Goal: Communication & Community: Share content

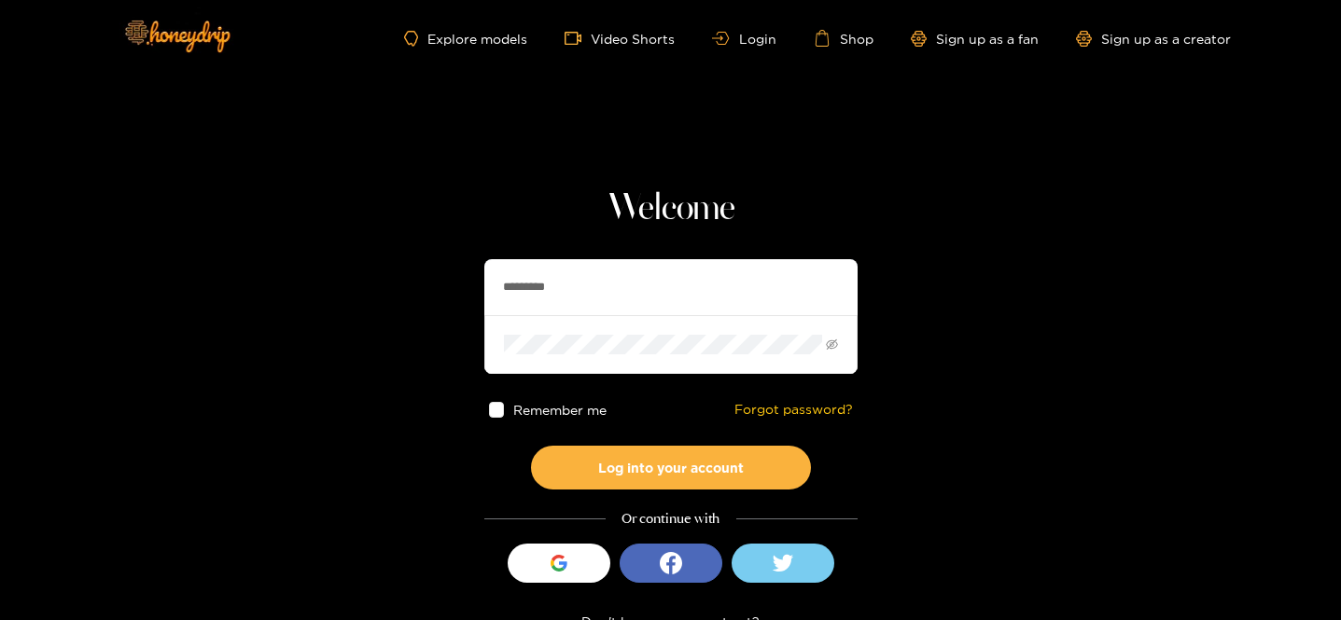
drag, startPoint x: 618, startPoint y: 292, endPoint x: 453, endPoint y: 268, distance: 166.0
click at [456, 271] on section "Welcome ********* Remember me Forgot password? Log into your account Or continu…" at bounding box center [670, 331] width 1341 height 663
type input "**********"
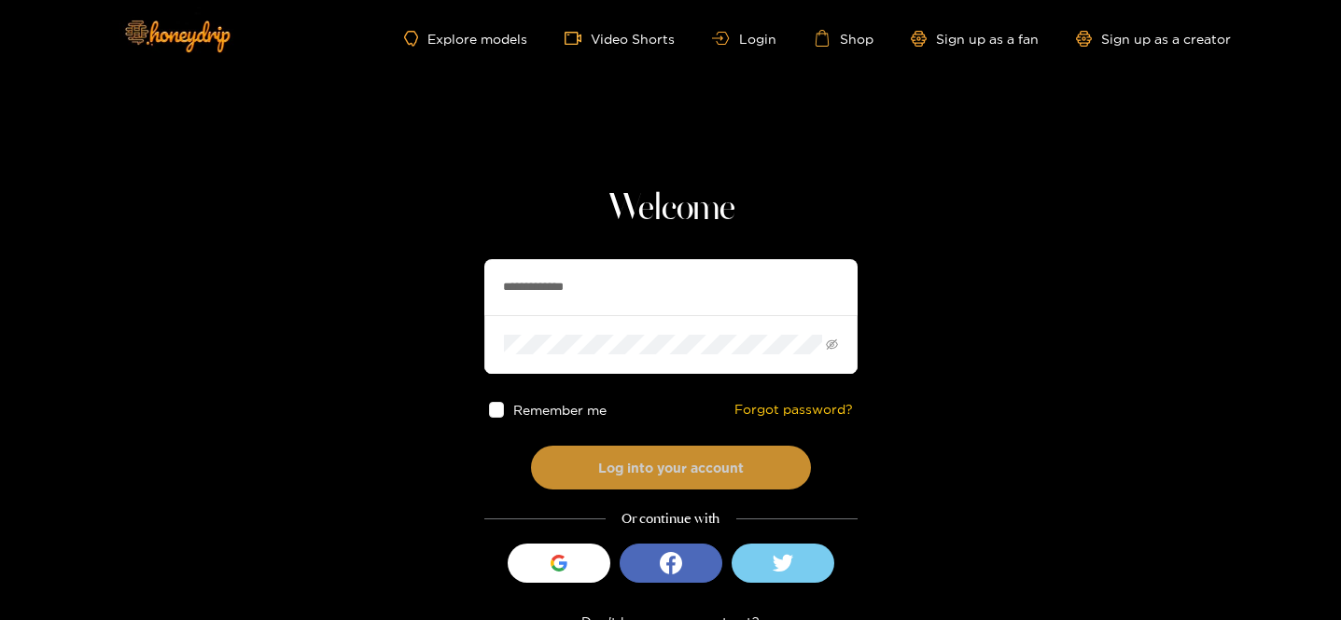
click at [597, 469] on button "Log into your account" at bounding box center [671, 468] width 280 height 44
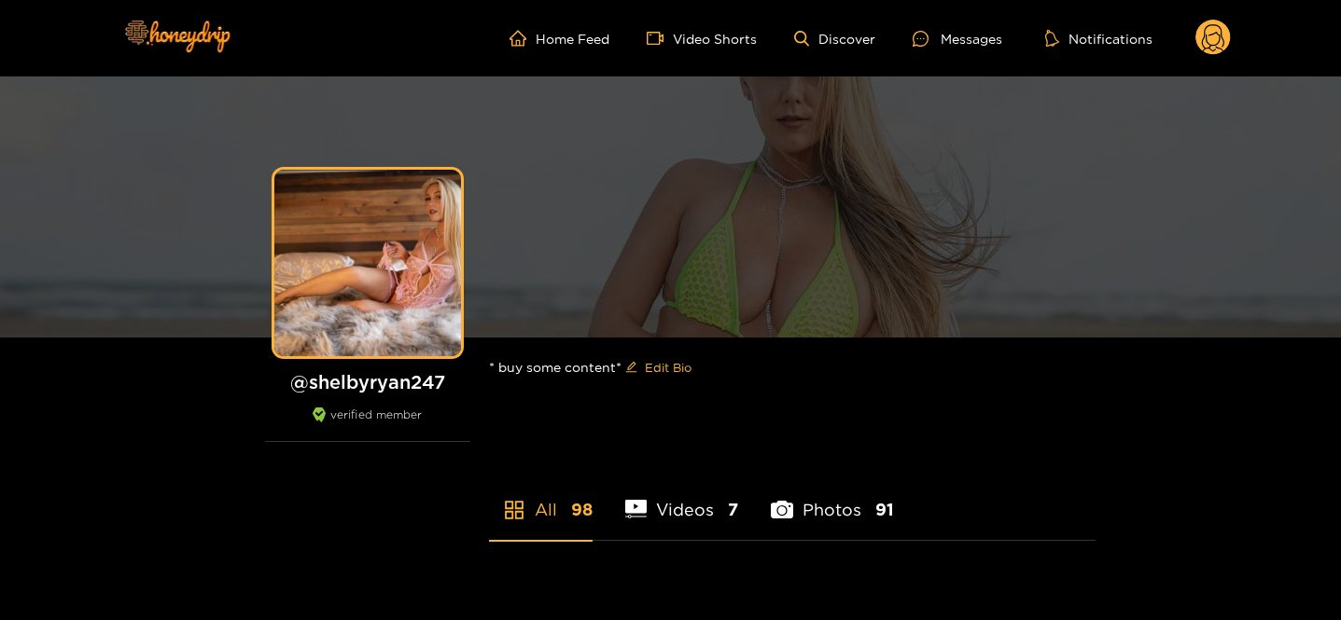
click at [942, 43] on div "Messages" at bounding box center [957, 38] width 90 height 21
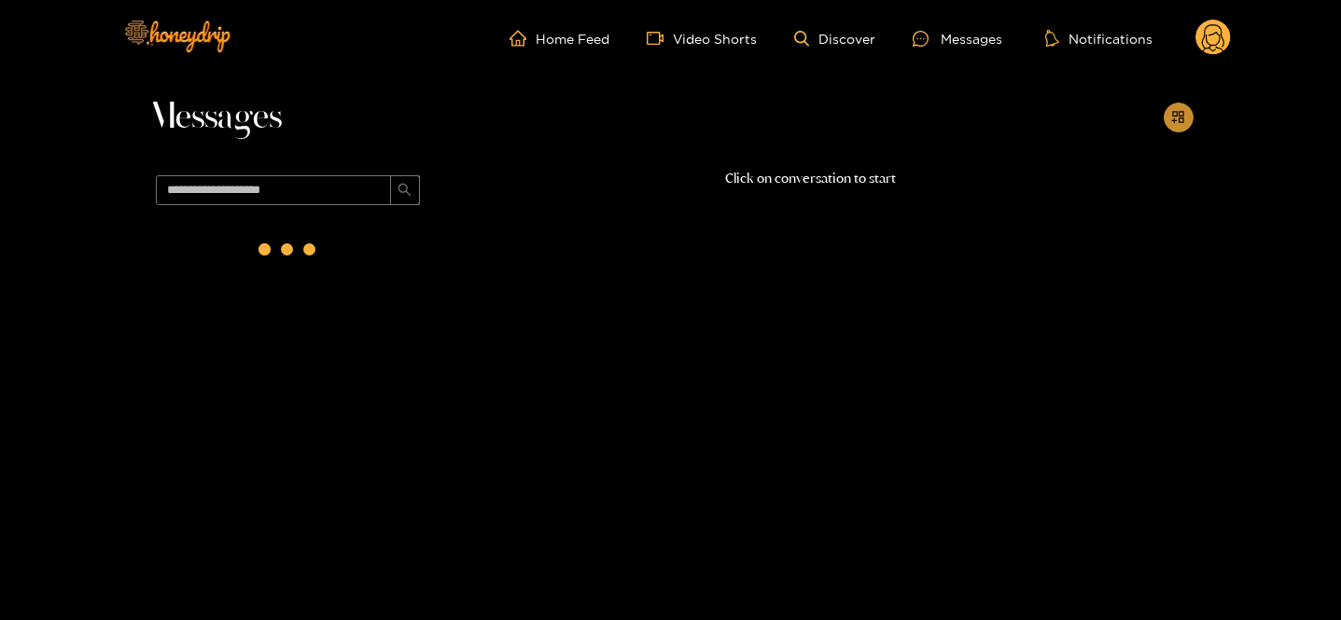
click at [1182, 125] on span "appstore-add" at bounding box center [1178, 118] width 14 height 16
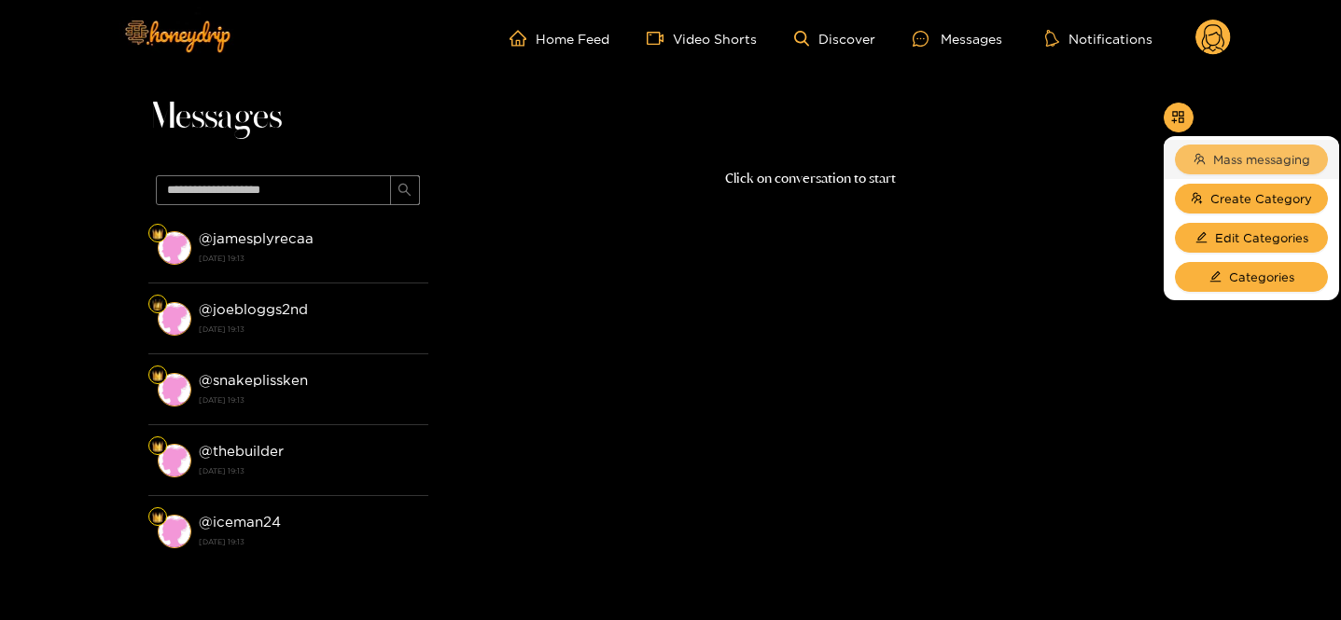
click at [1213, 156] on span "Mass messaging" at bounding box center [1261, 159] width 97 height 19
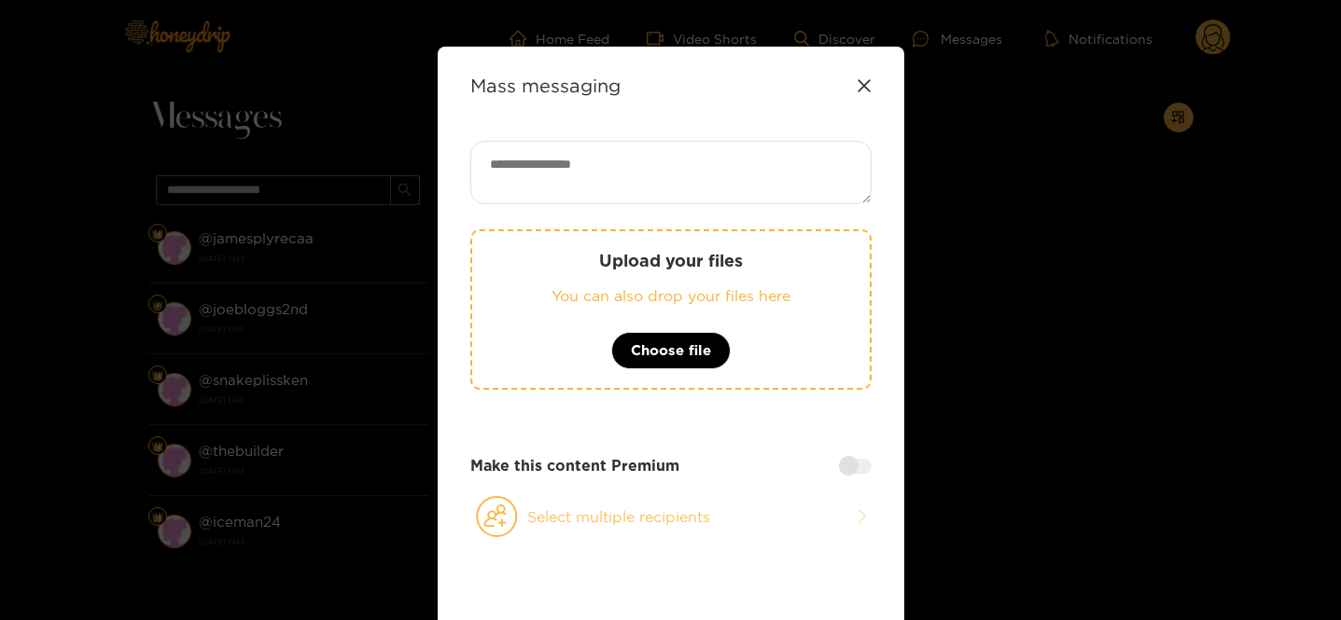
click at [605, 508] on button "Select multiple recipients" at bounding box center [670, 516] width 401 height 43
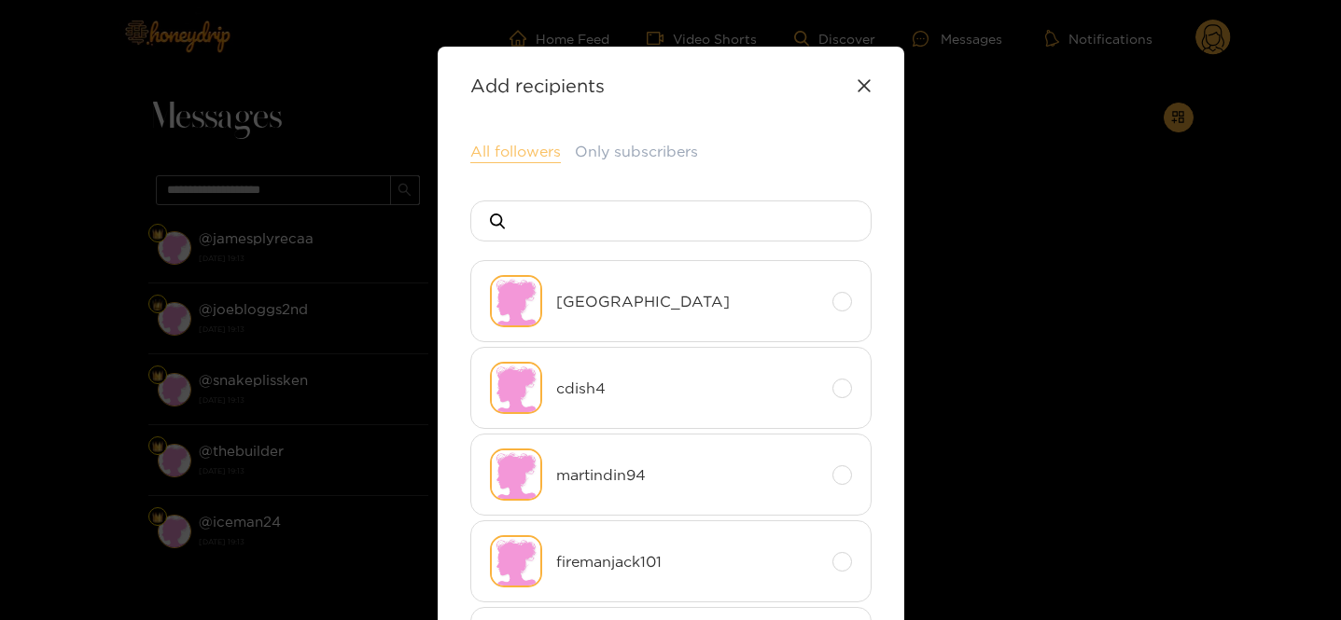
click at [509, 151] on button "All followers" at bounding box center [515, 152] width 90 height 22
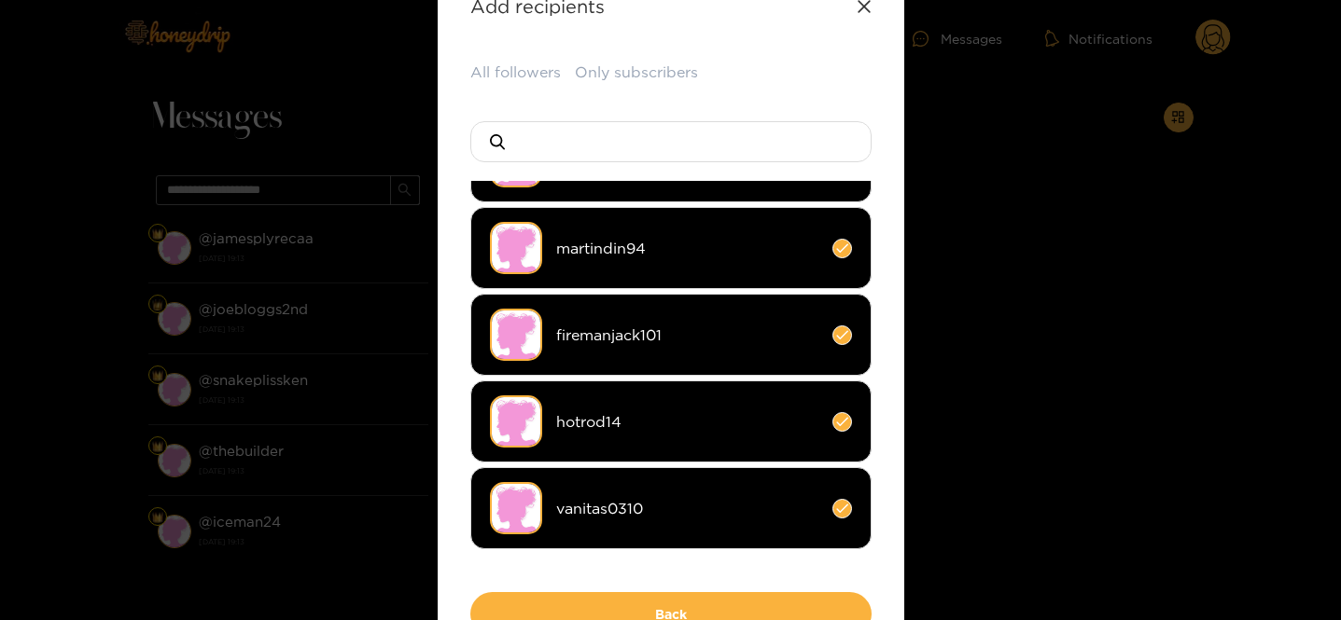
scroll to position [256, 0]
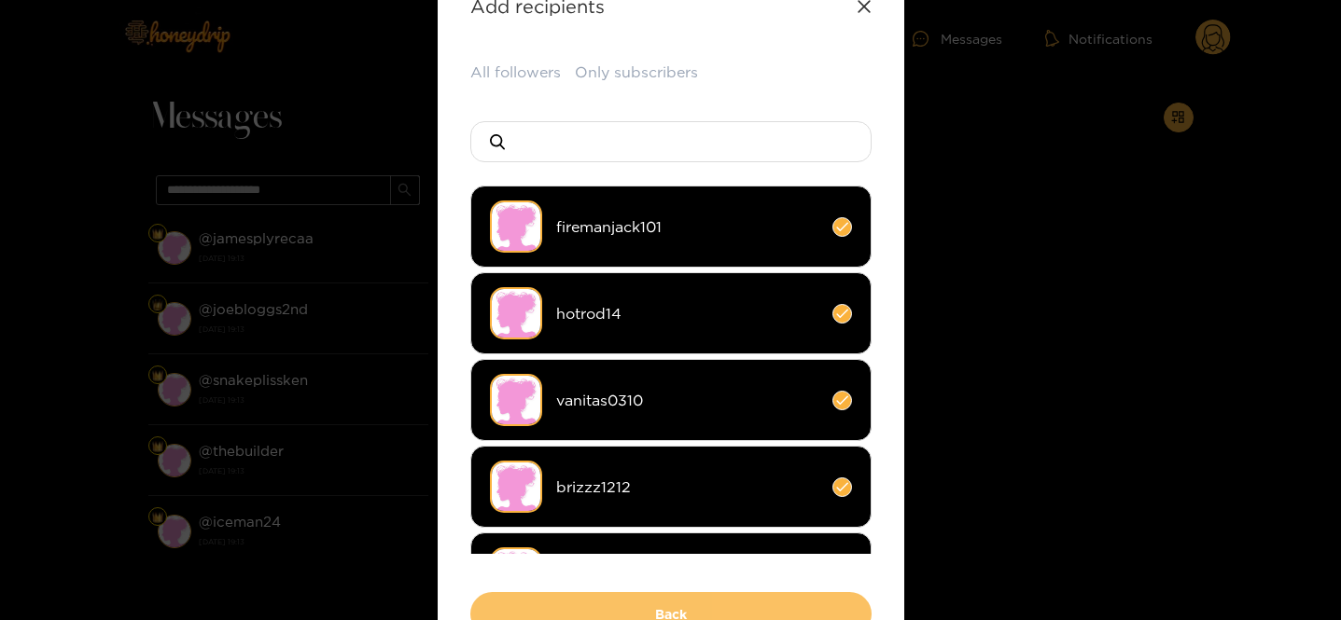
click at [591, 606] on button "Back" at bounding box center [670, 614] width 401 height 44
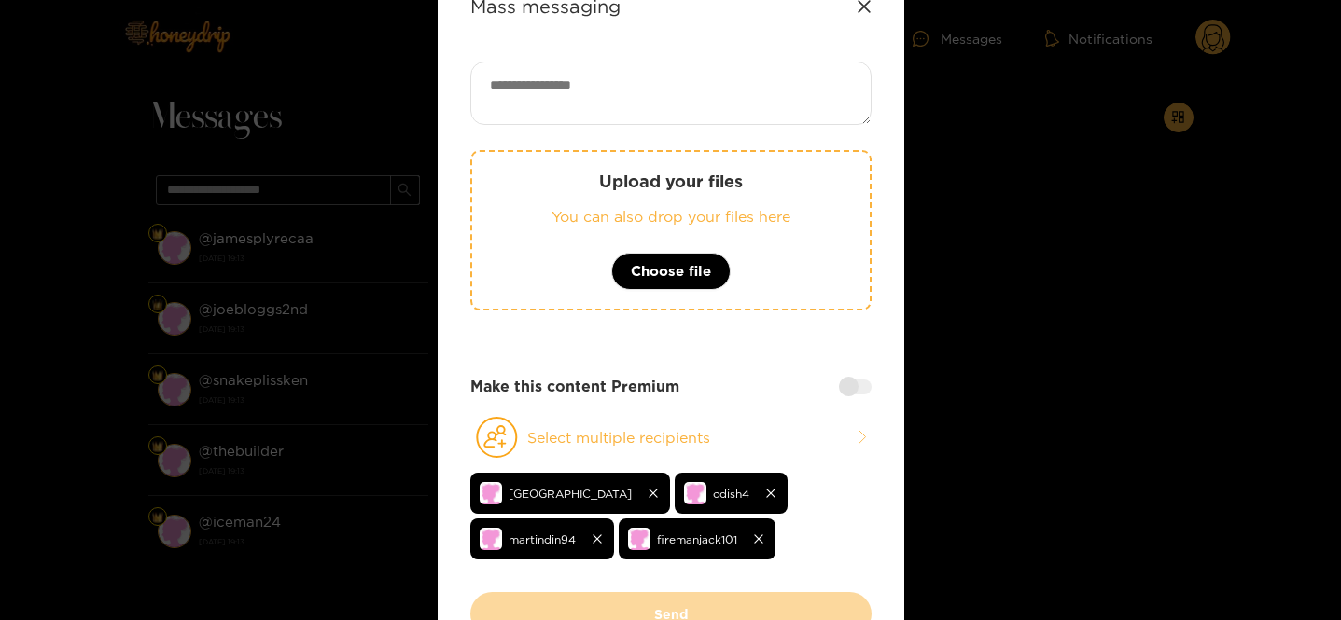
click at [612, 92] on textarea at bounding box center [670, 93] width 401 height 63
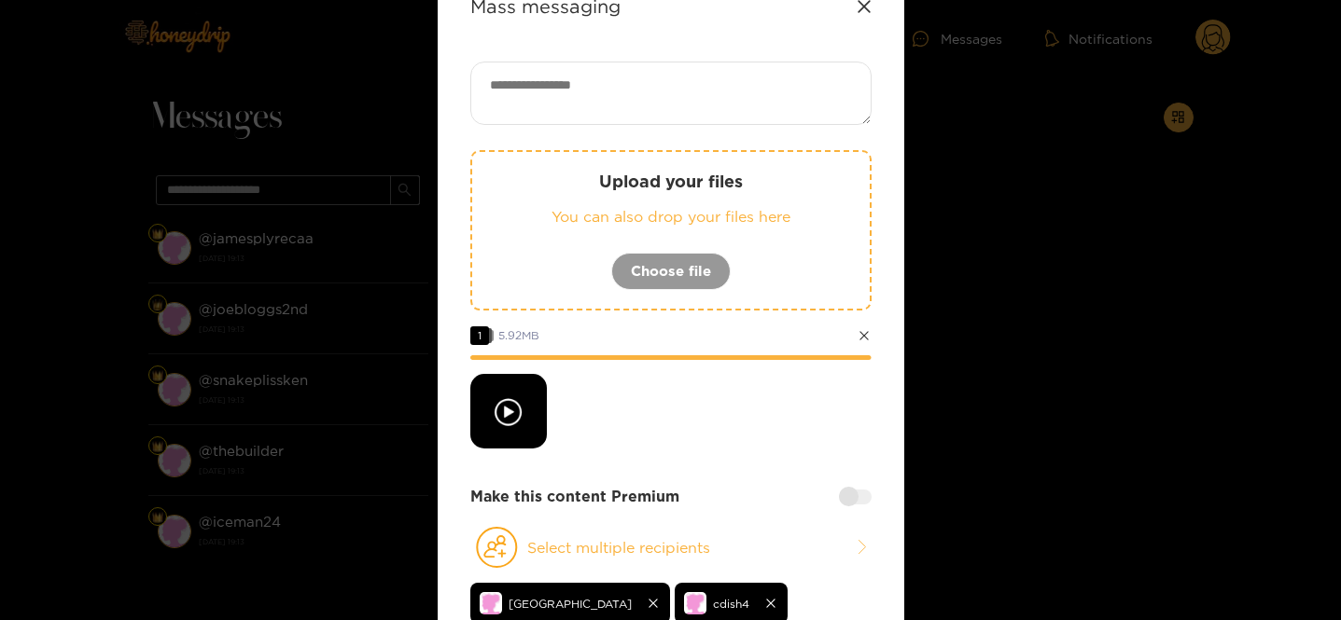
click at [852, 498] on div at bounding box center [855, 497] width 33 height 15
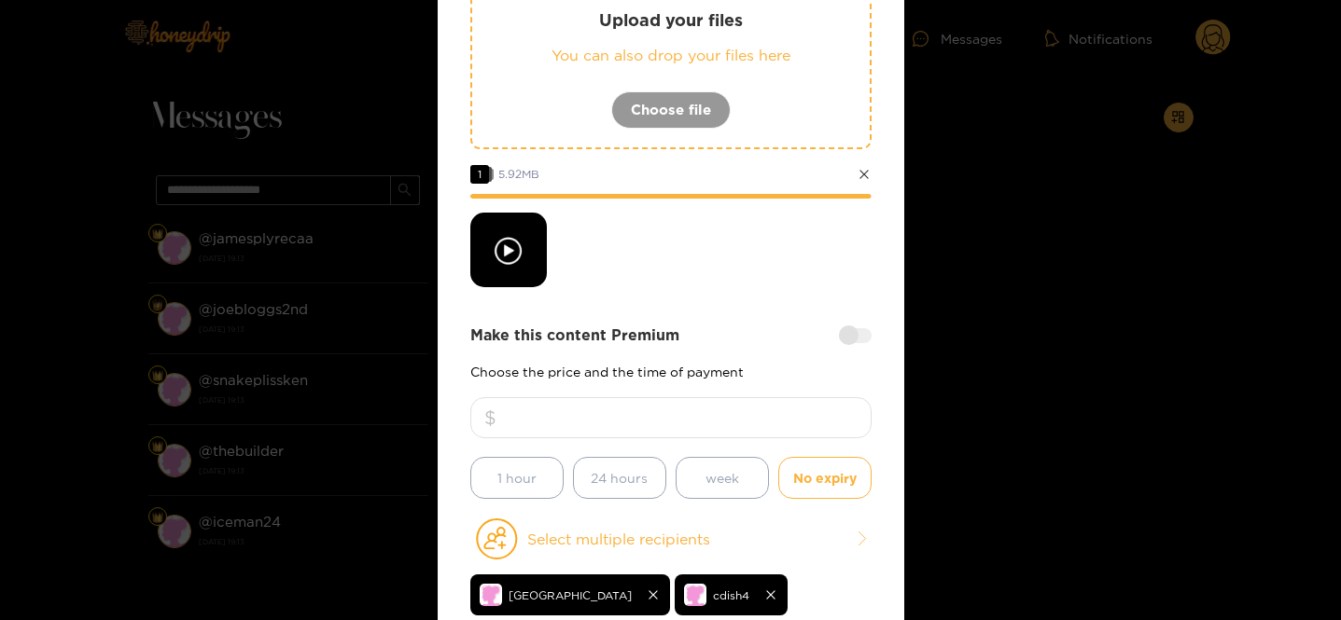
scroll to position [243, 0]
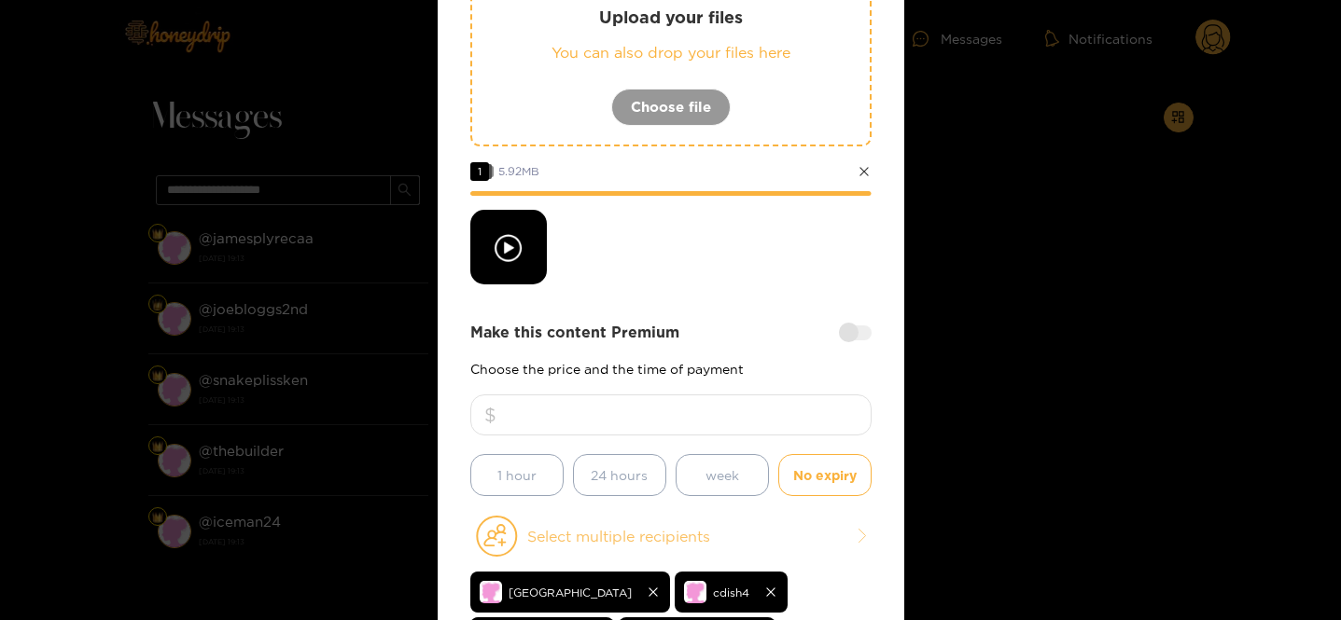
click at [647, 535] on button "Select multiple recipients" at bounding box center [670, 536] width 401 height 43
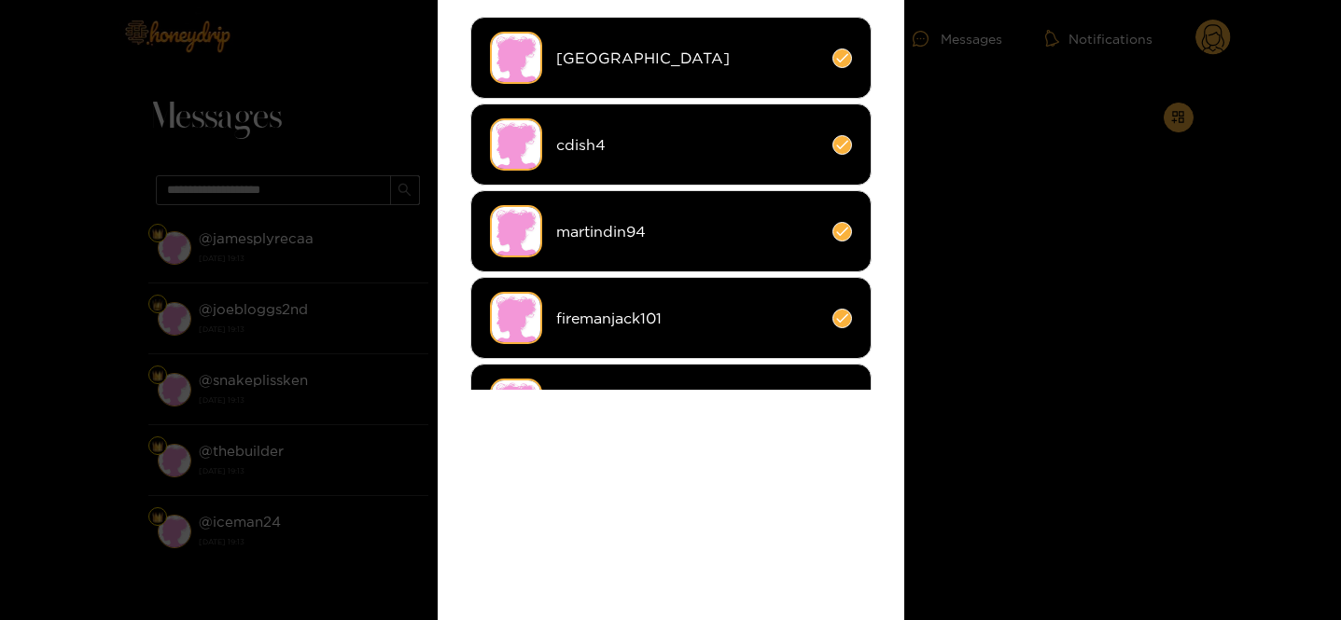
scroll to position [0, 0]
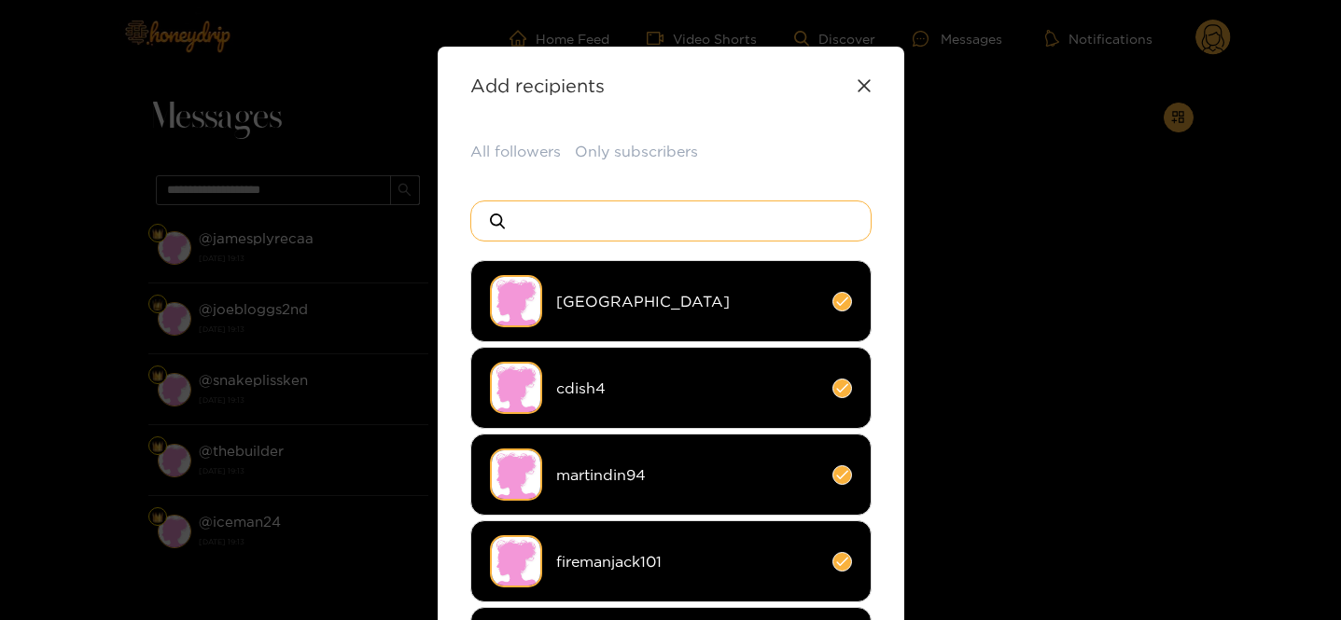
click at [548, 230] on input at bounding box center [678, 221] width 328 height 39
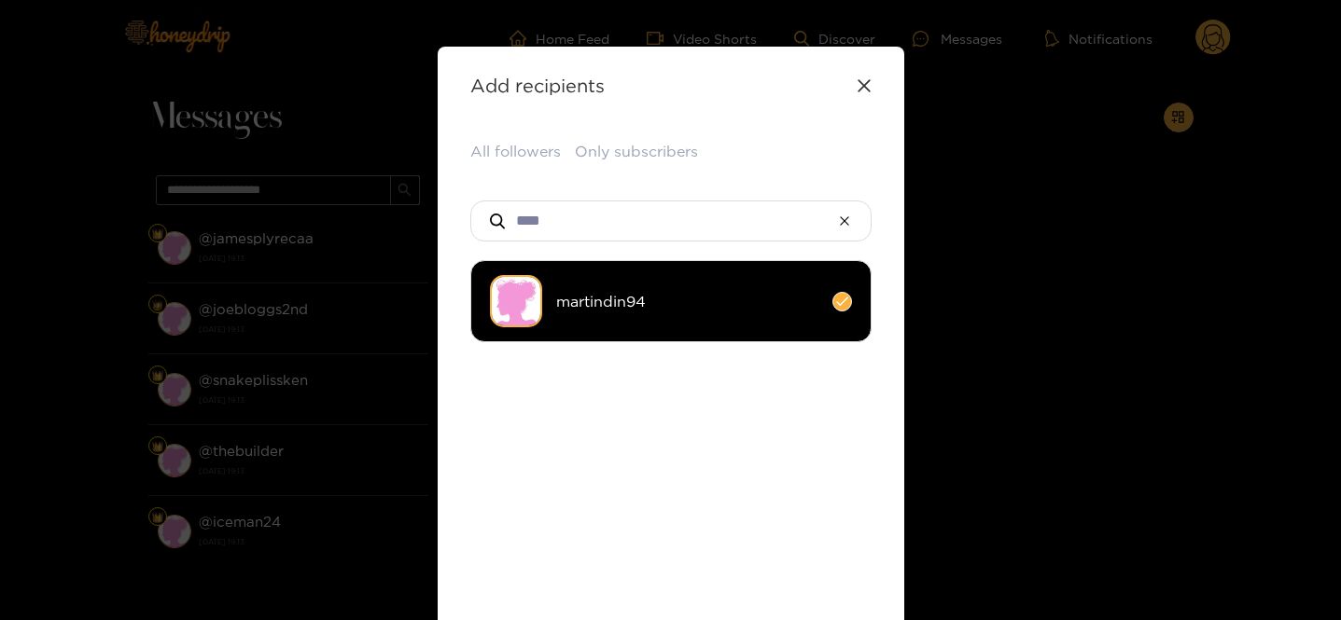
click at [684, 295] on span "martindin94" at bounding box center [687, 301] width 262 height 21
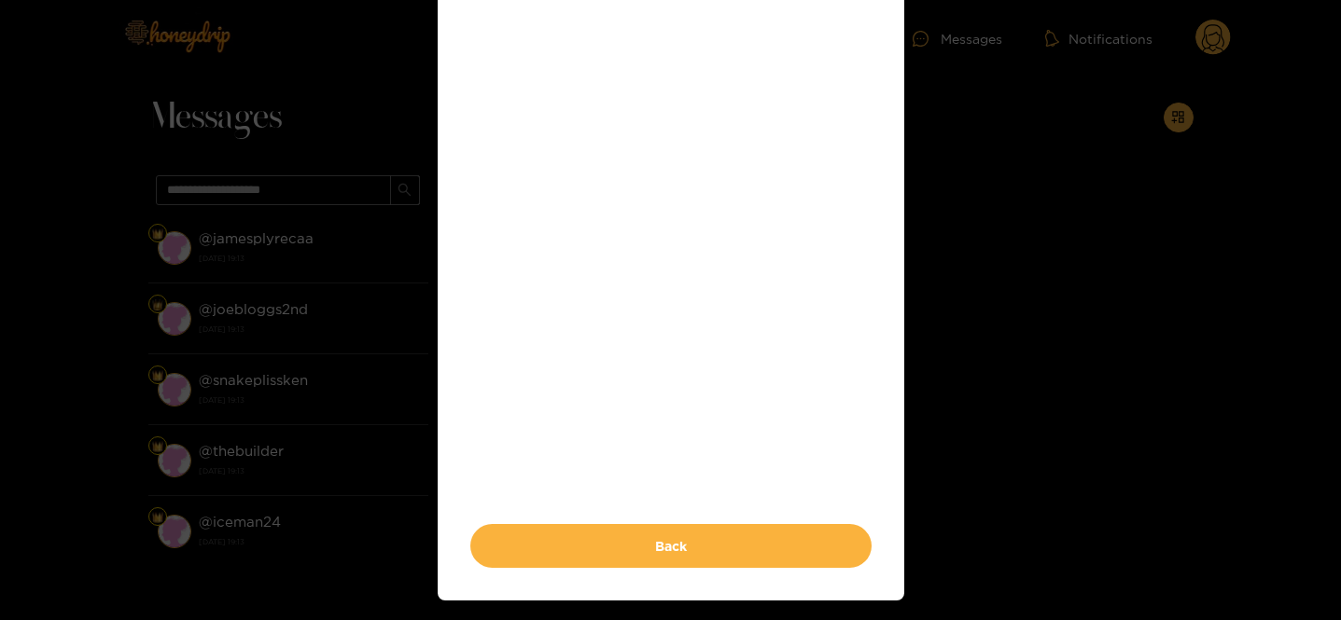
scroll to position [419, 0]
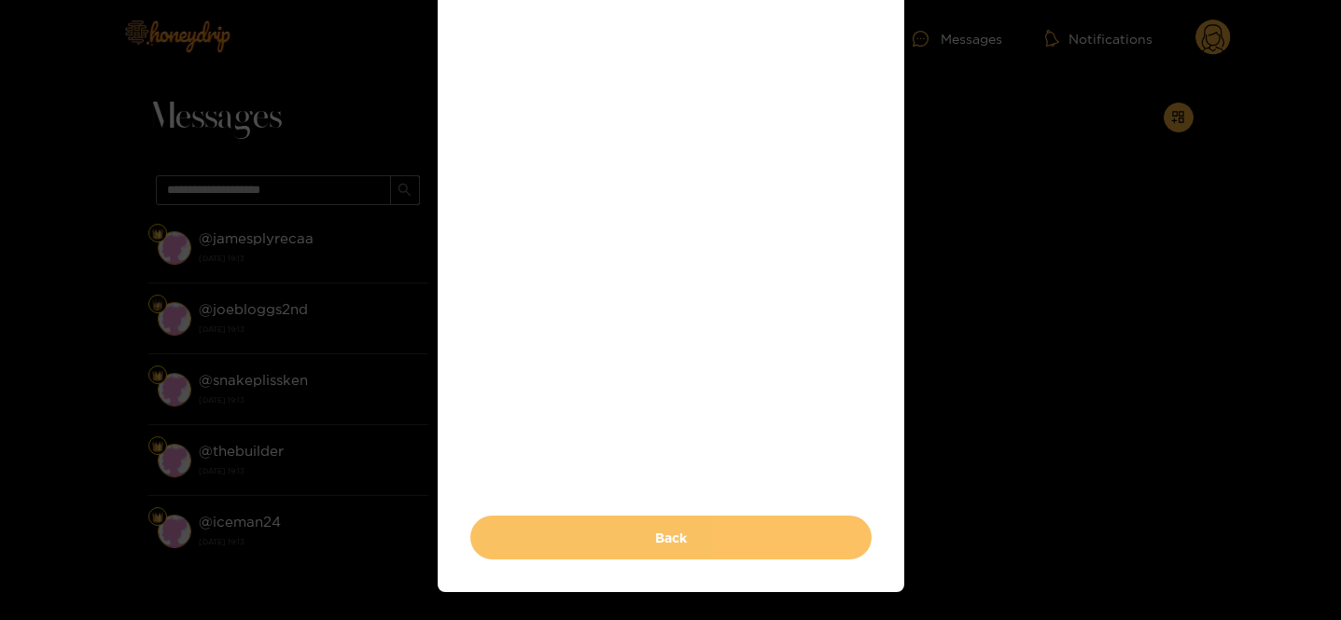
click at [657, 535] on button "Back" at bounding box center [670, 538] width 401 height 44
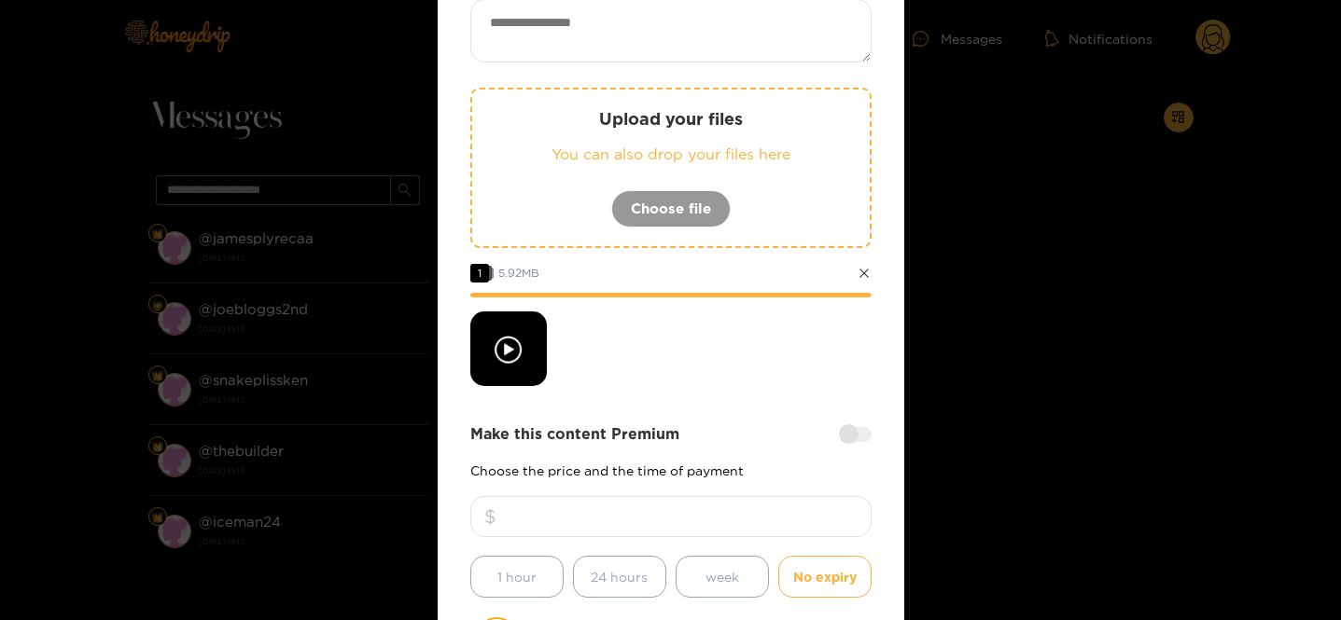
scroll to position [213, 0]
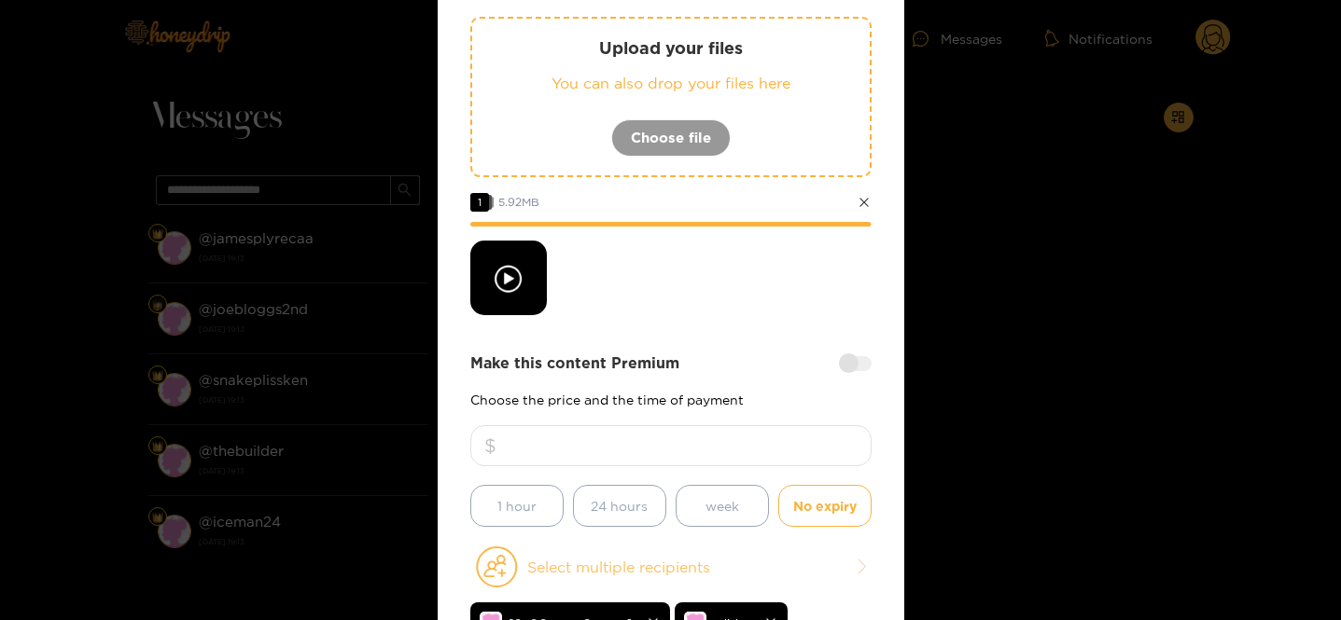
click at [609, 559] on button "Select multiple recipients" at bounding box center [670, 567] width 401 height 43
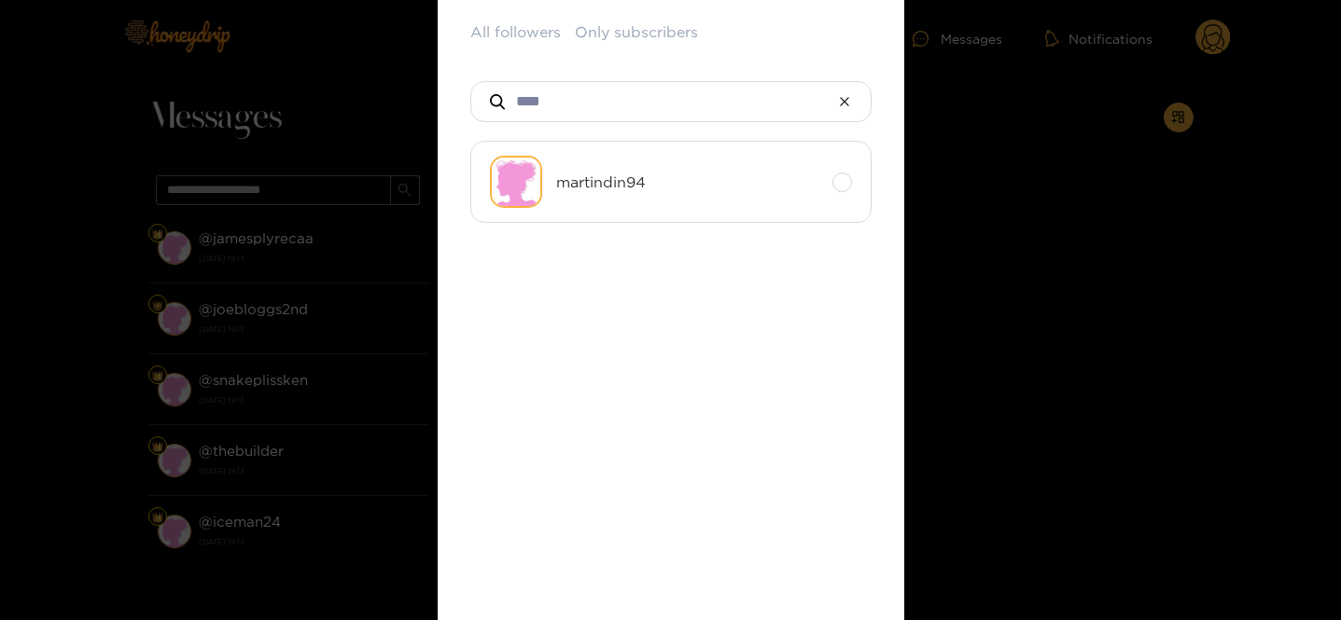
scroll to position [80, 0]
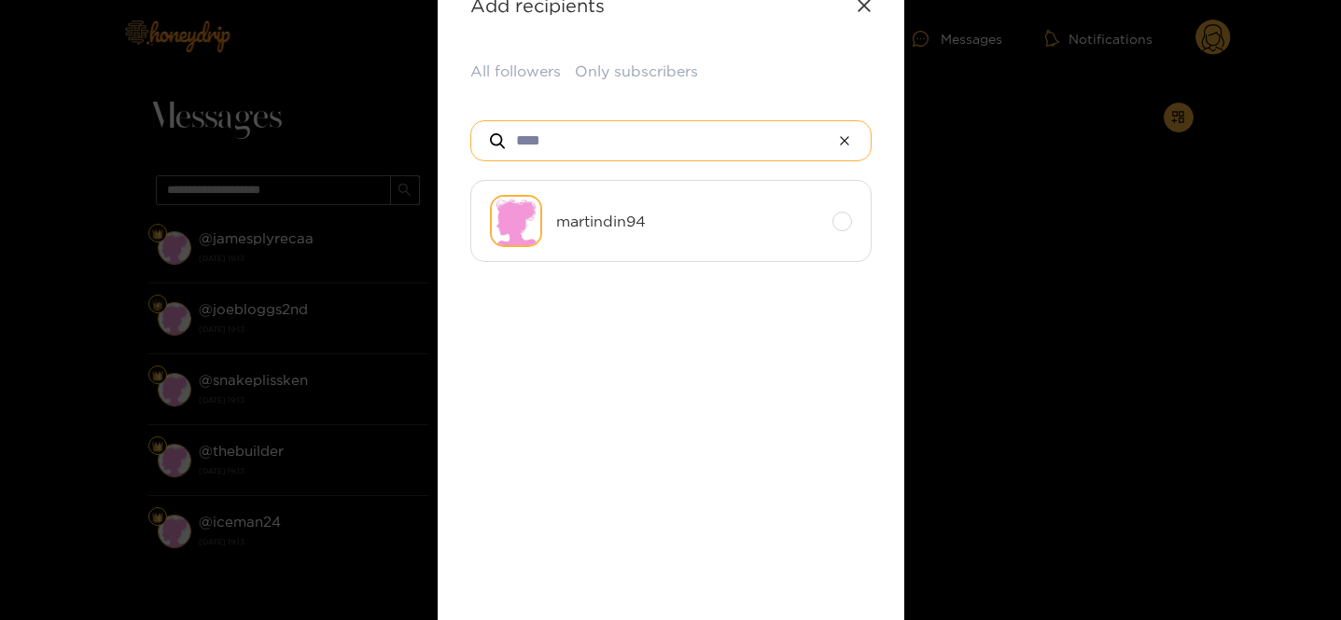
drag, startPoint x: 558, startPoint y: 152, endPoint x: 476, endPoint y: 118, distance: 88.7
click at [479, 120] on div "****" at bounding box center [670, 140] width 401 height 41
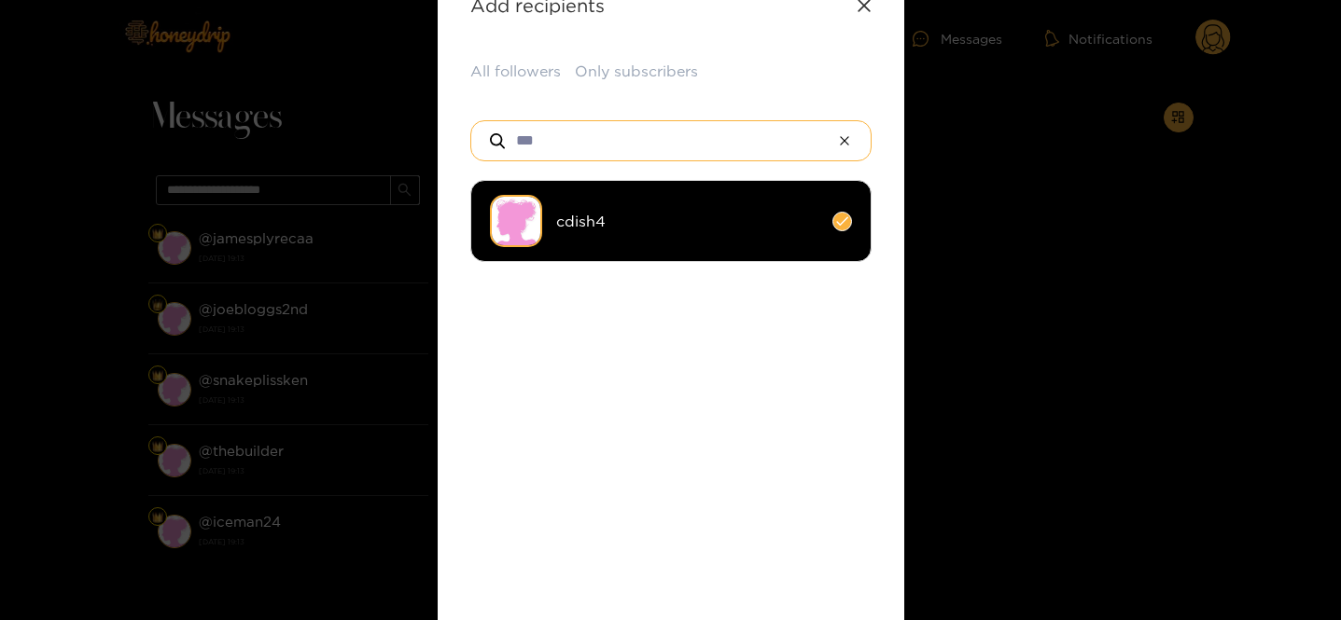
type input "***"
click at [640, 219] on span "cdish4" at bounding box center [687, 221] width 262 height 21
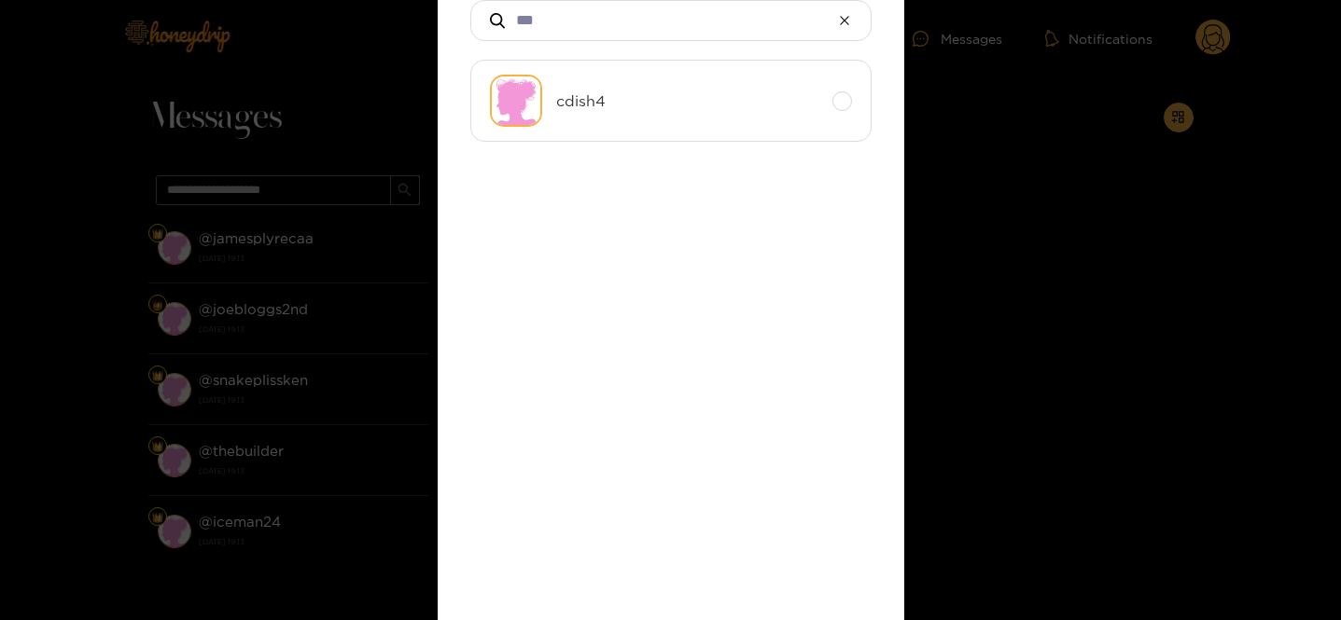
scroll to position [341, 0]
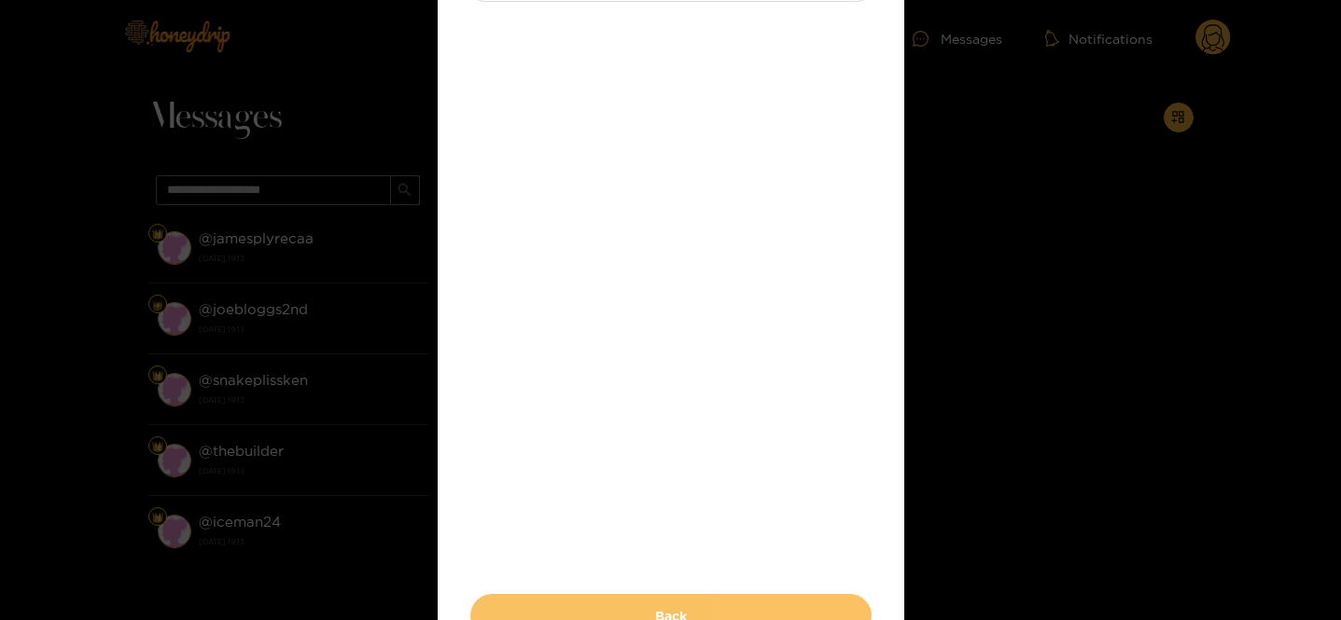
click at [602, 605] on button "Back" at bounding box center [670, 616] width 401 height 44
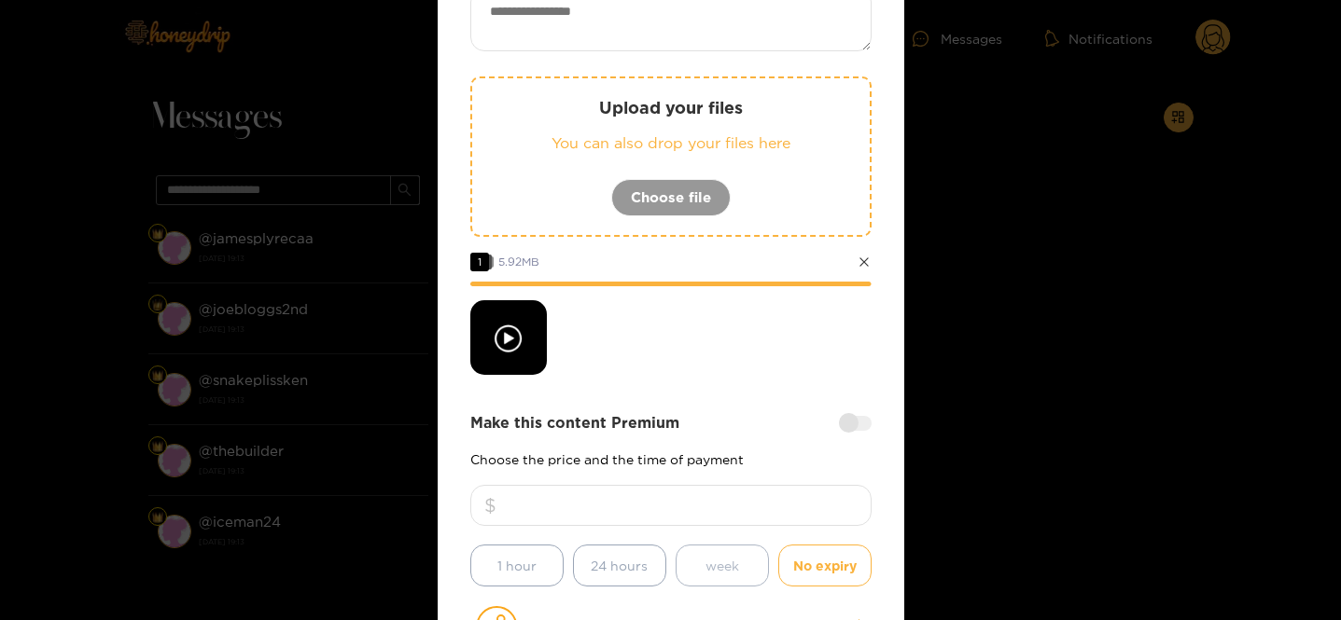
scroll to position [92, 0]
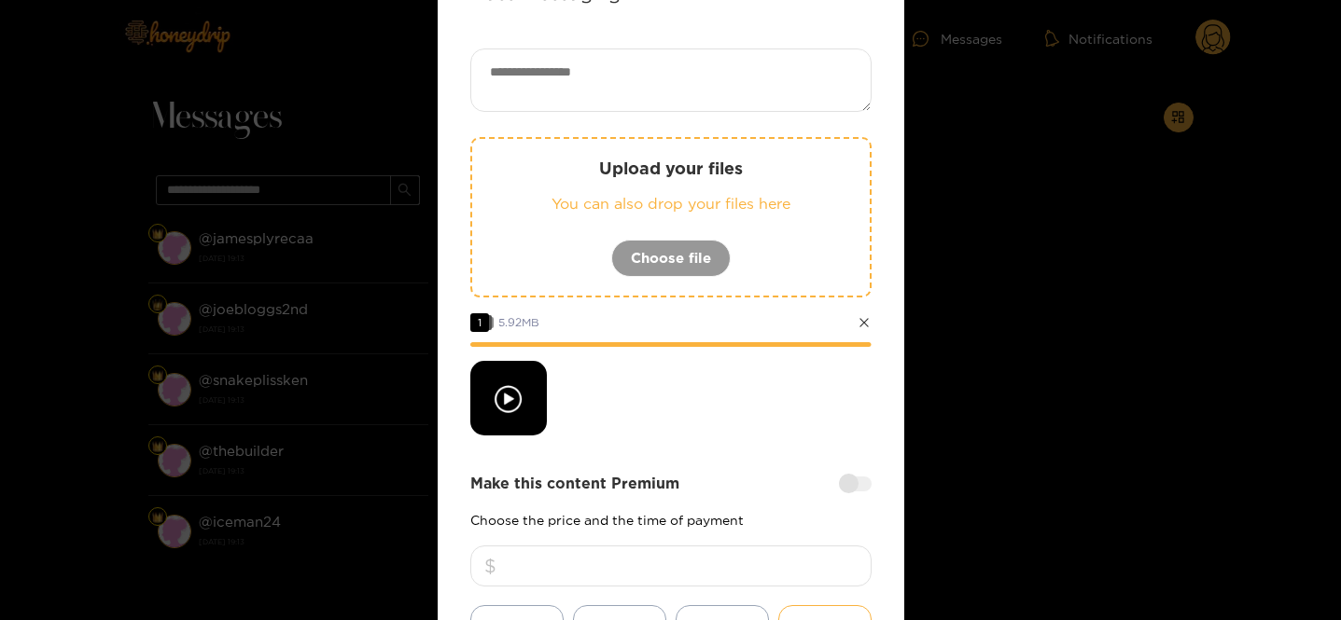
click at [635, 65] on textarea at bounding box center [670, 80] width 401 height 63
click at [552, 563] on input "number" at bounding box center [670, 566] width 401 height 41
click at [696, 96] on textarea at bounding box center [670, 80] width 401 height 63
type textarea "**********"
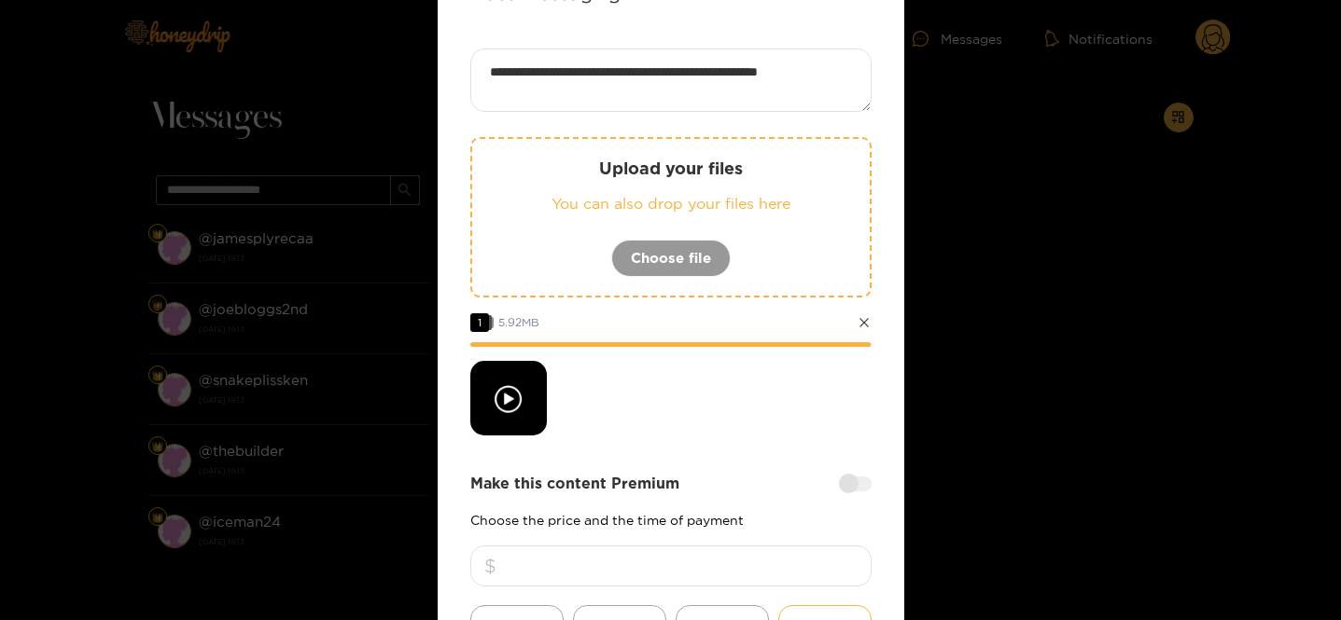
click at [678, 380] on div at bounding box center [670, 398] width 401 height 75
click at [618, 557] on input "number" at bounding box center [670, 566] width 401 height 41
type input "**"
click at [629, 455] on div "**********" at bounding box center [670, 446] width 401 height 794
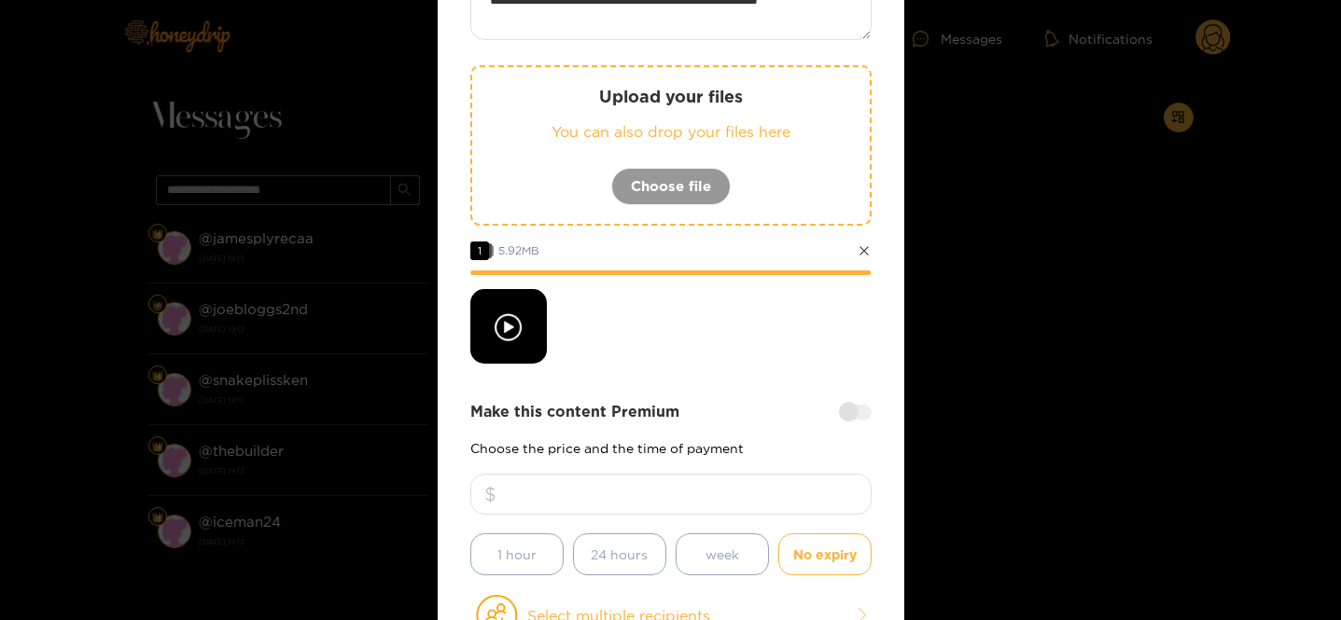
scroll to position [466, 0]
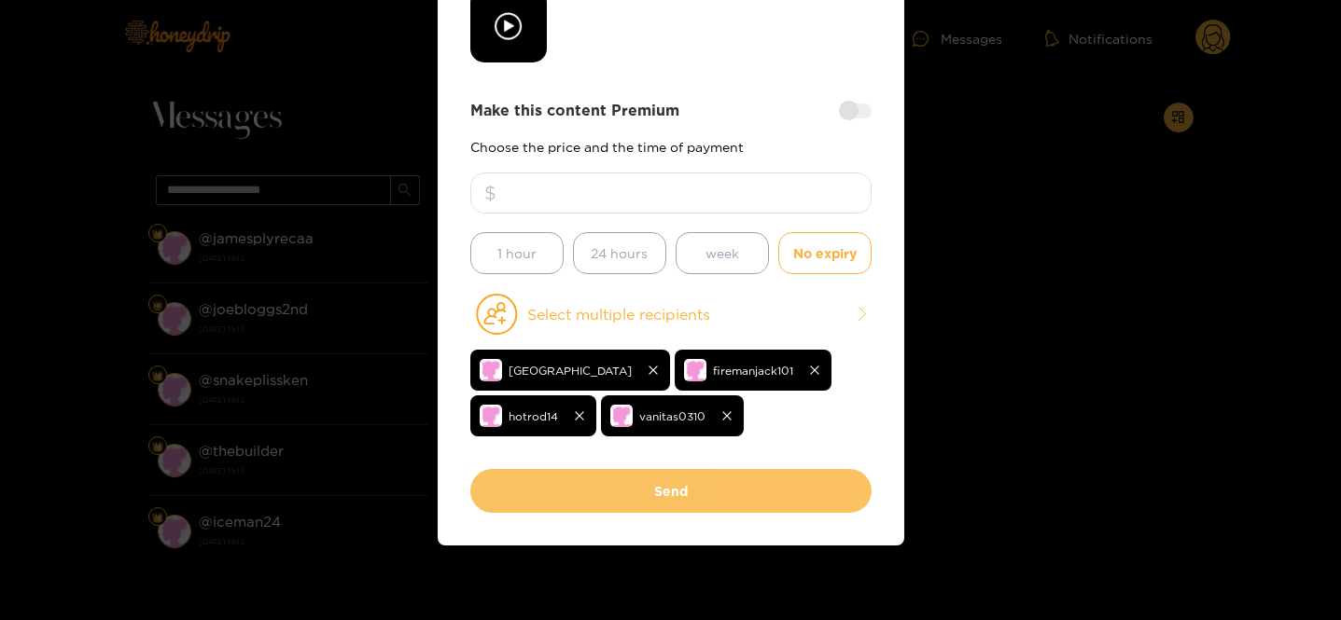
click at [607, 499] on button "Send" at bounding box center [670, 491] width 401 height 44
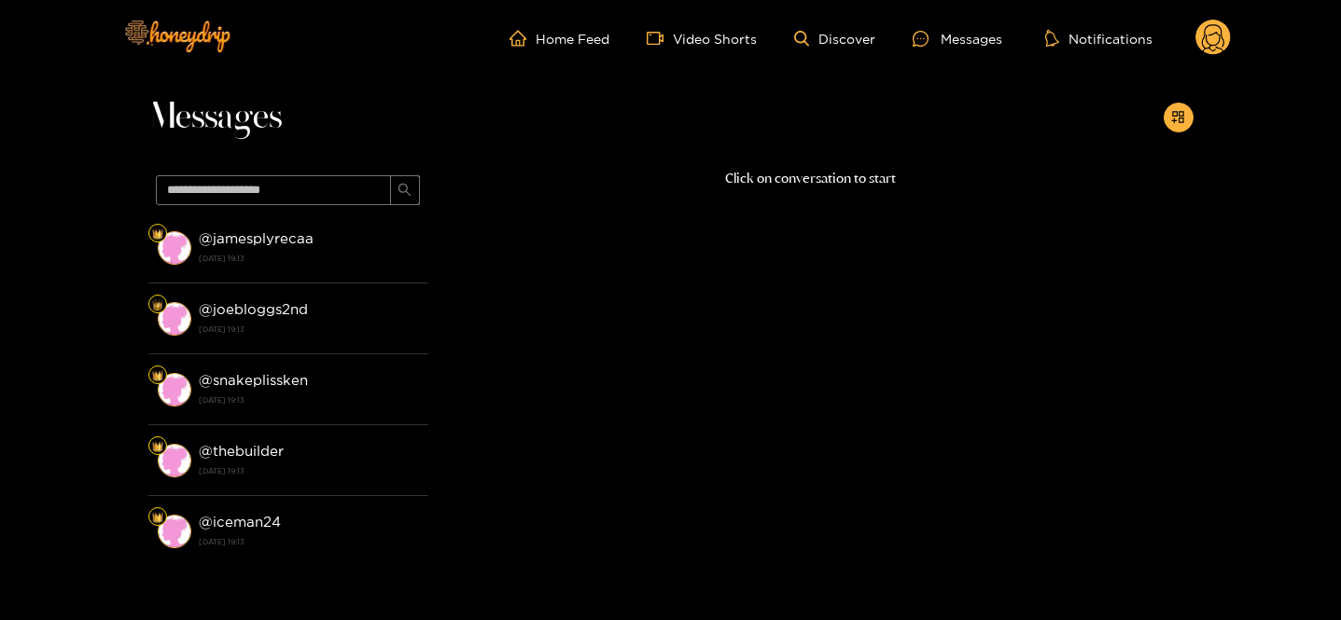
click at [1220, 49] on circle at bounding box center [1212, 37] width 35 height 35
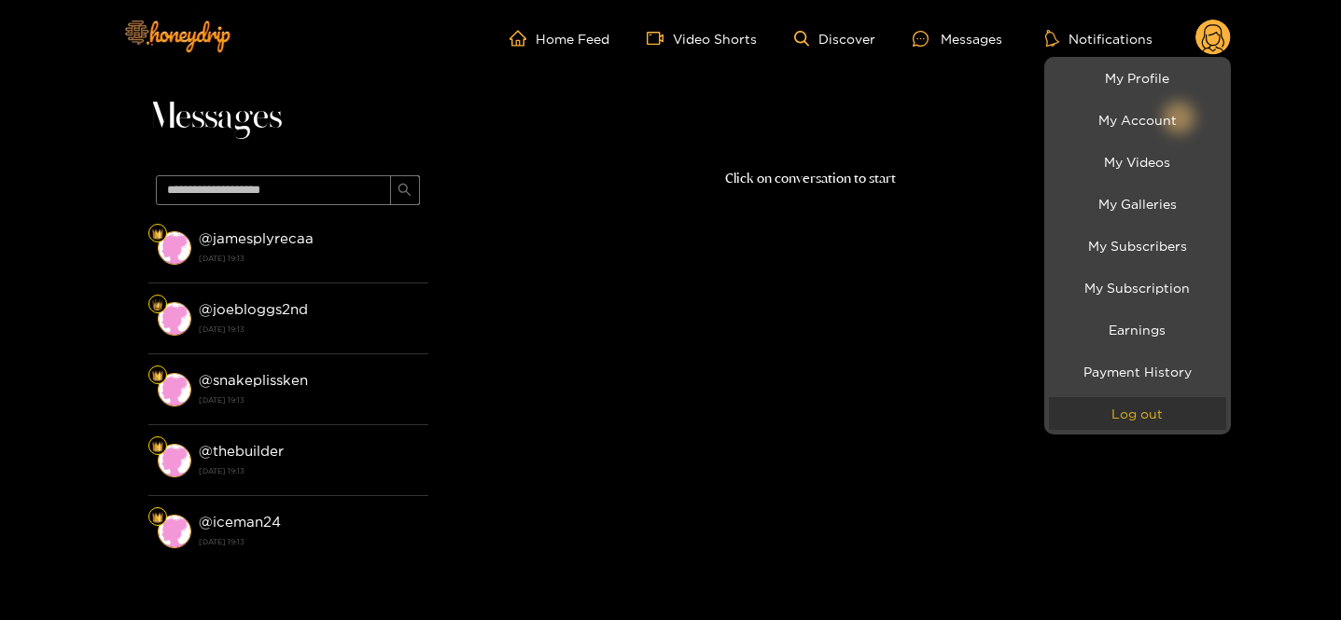
click at [1146, 421] on button "Log out" at bounding box center [1137, 413] width 177 height 33
